Goal: Navigation & Orientation: Find specific page/section

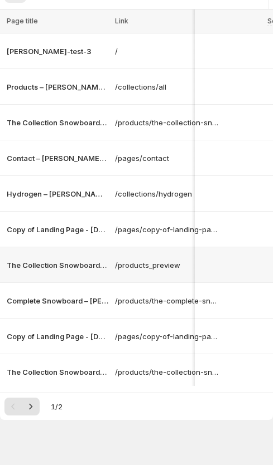
scroll to position [135, 0]
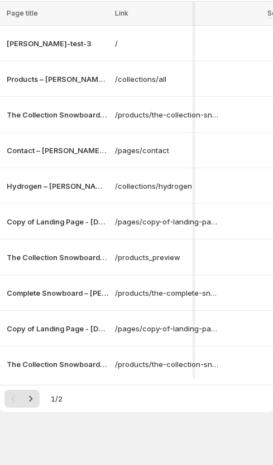
drag, startPoint x: 109, startPoint y: 399, endPoint x: 164, endPoint y: 397, distance: 55.8
click at [164, 384] on div at bounding box center [136, 383] width 270 height 1
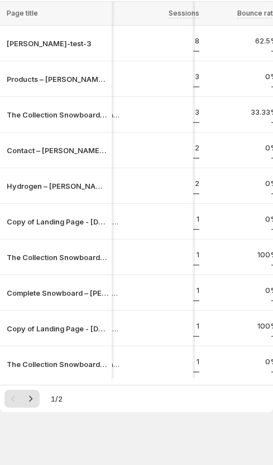
scroll to position [0, 193]
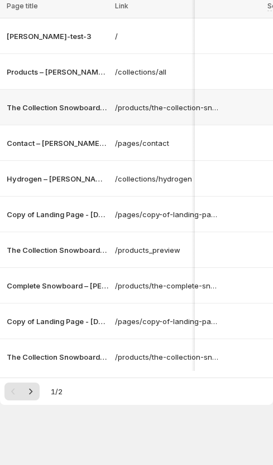
scroll to position [158, 0]
drag, startPoint x: 100, startPoint y: 376, endPoint x: 189, endPoint y: 375, distance: 89.2
click at [189, 376] on div at bounding box center [136, 376] width 270 height 1
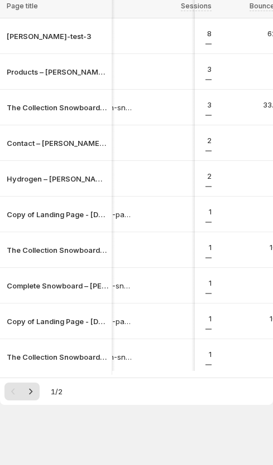
scroll to position [0, 153]
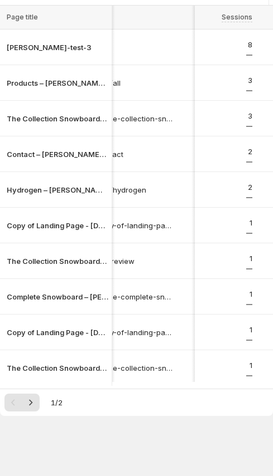
scroll to position [0, 21]
